Goal: Check status: Check status

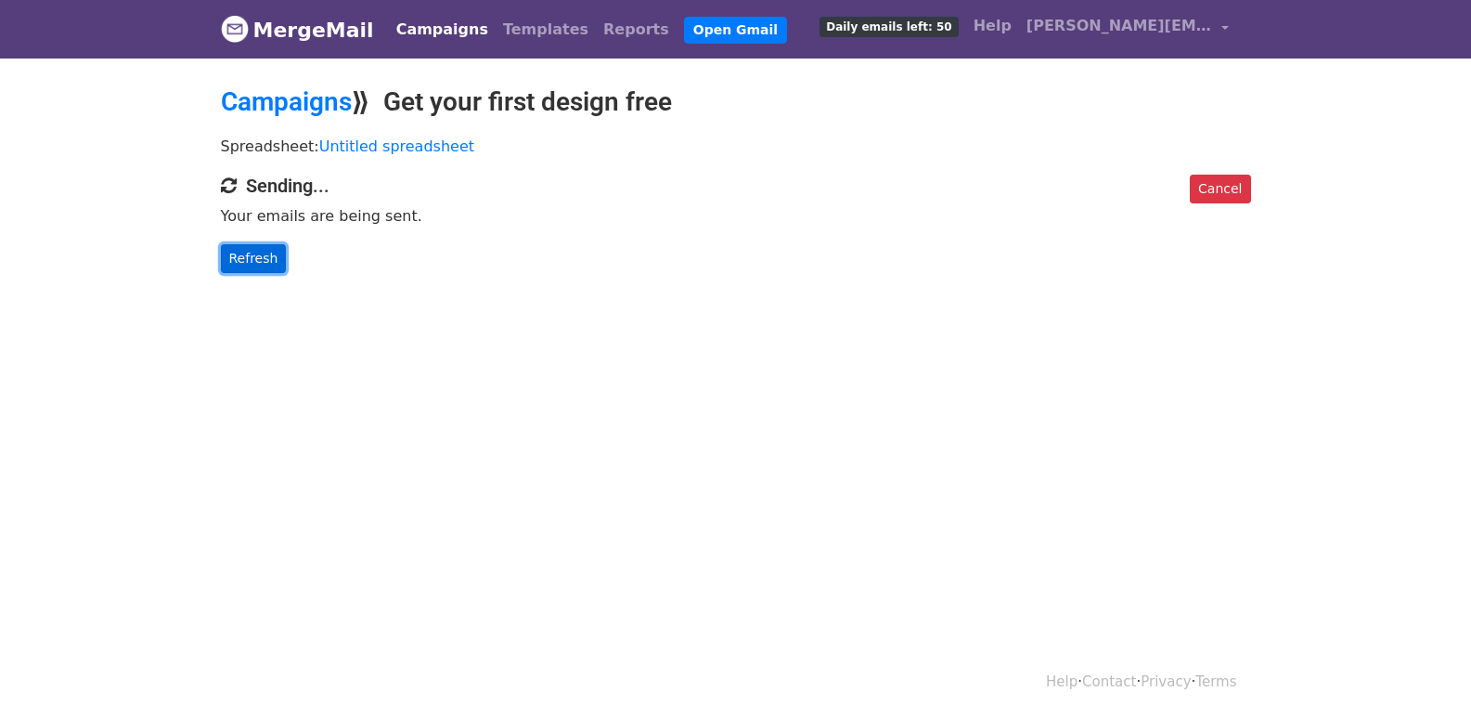
click at [247, 255] on link "Refresh" at bounding box center [254, 258] width 66 height 29
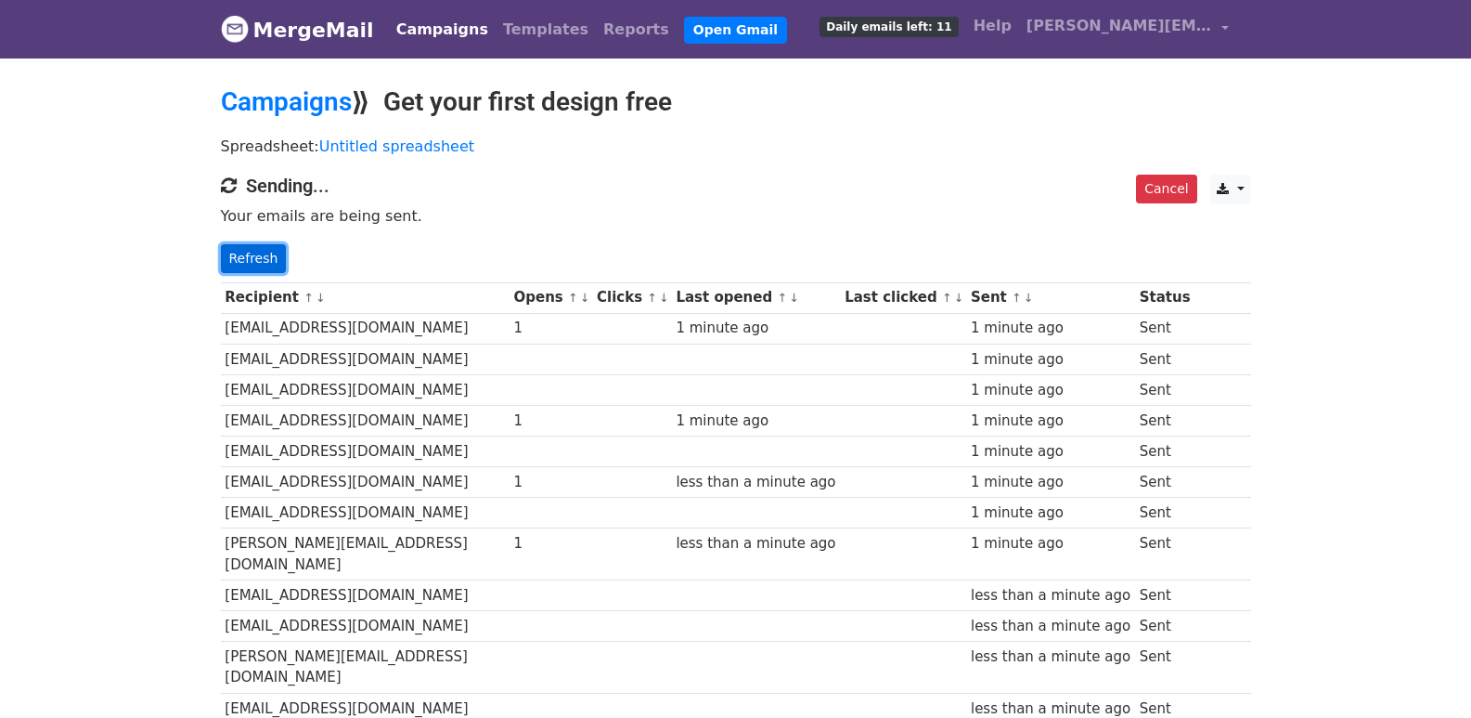
click at [239, 263] on link "Refresh" at bounding box center [254, 258] width 66 height 29
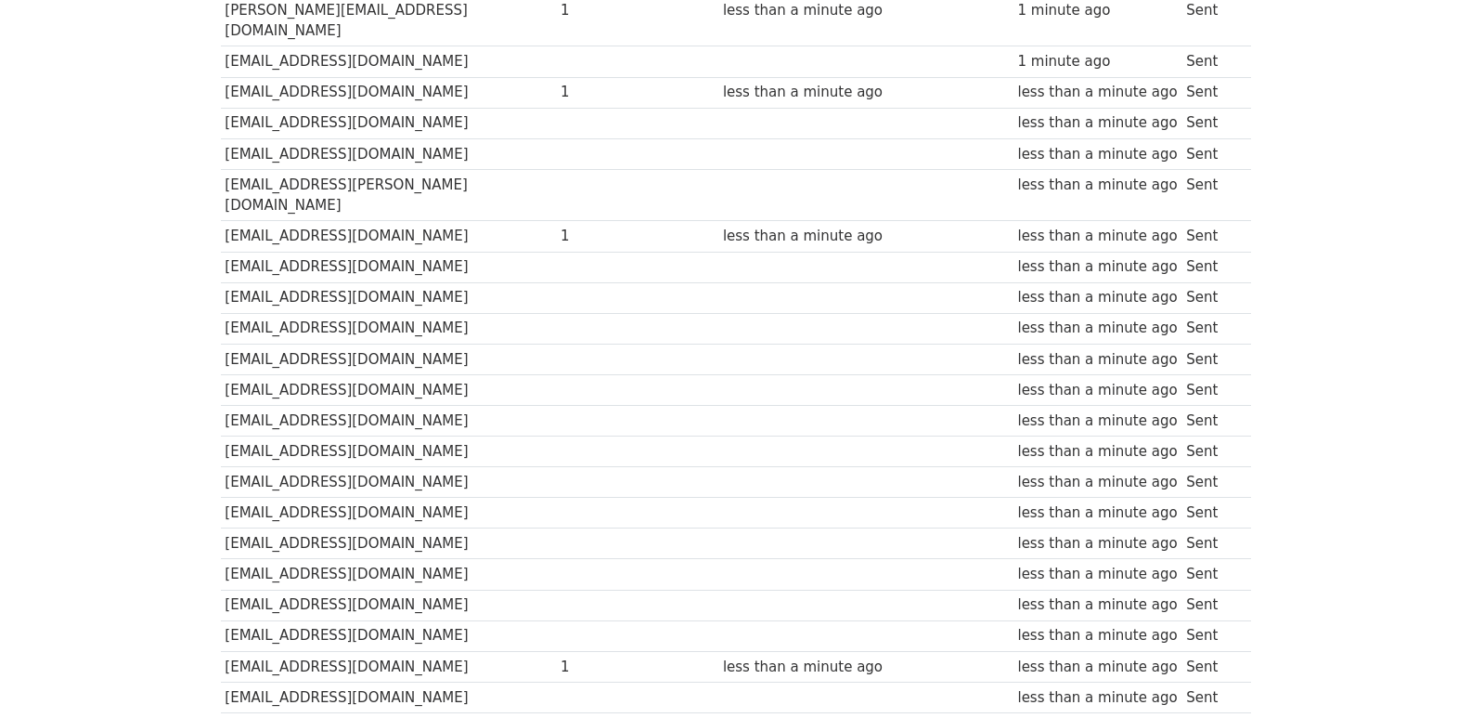
scroll to position [1292, 0]
